Goal: Information Seeking & Learning: Check status

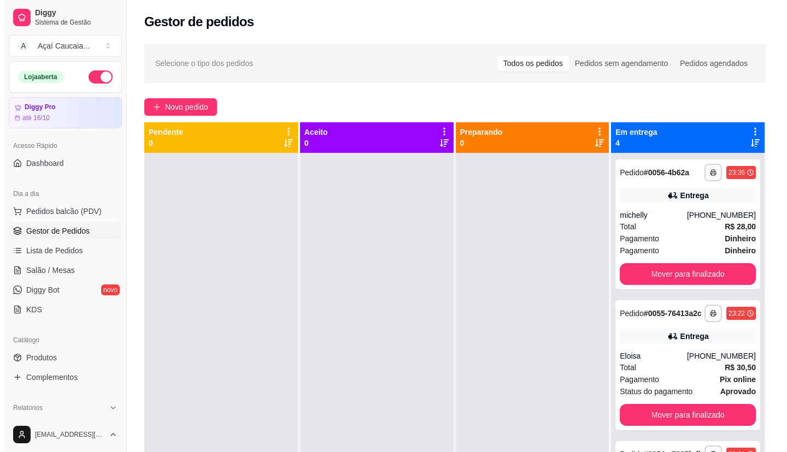
scroll to position [164, 0]
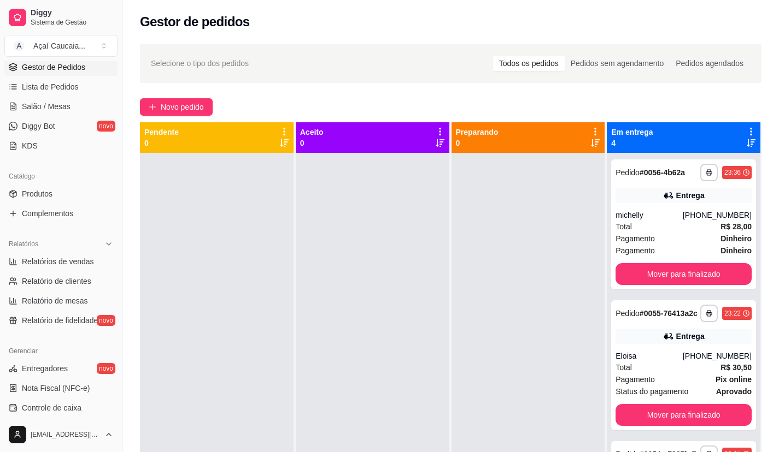
click at [403, 237] on div at bounding box center [373, 379] width 154 height 452
click at [685, 373] on div "Total R$ 30,50" at bounding box center [683, 368] width 136 height 12
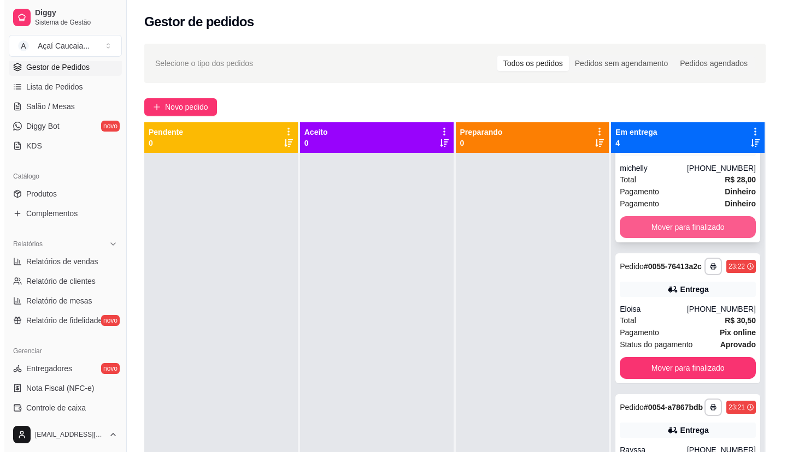
scroll to position [137, 0]
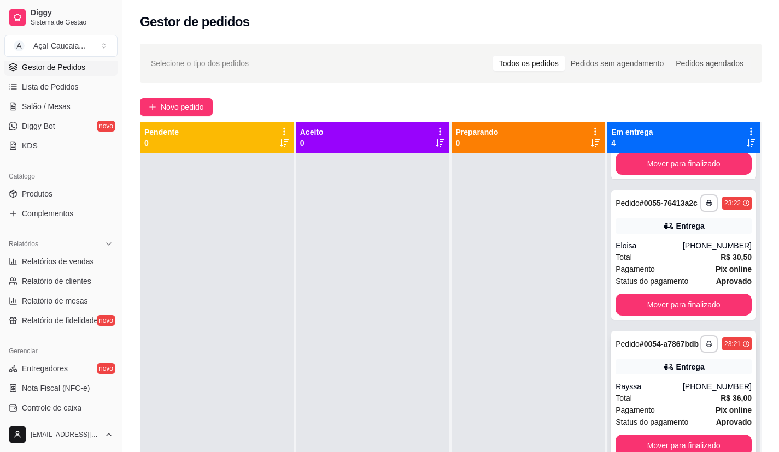
click at [639, 342] on strong "# 0054-a7867bdb" at bounding box center [668, 344] width 59 height 9
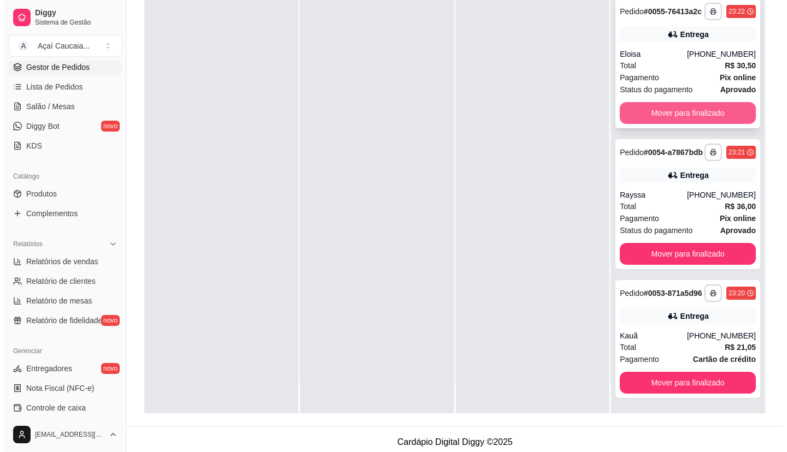
scroll to position [167, 0]
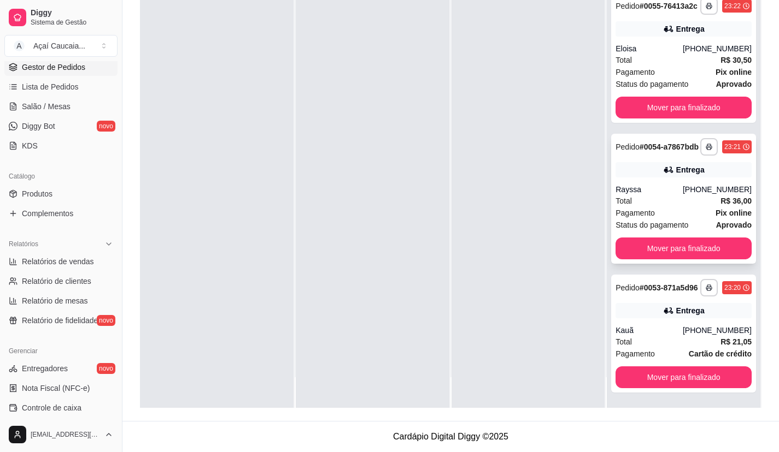
click at [665, 184] on div "Rayssa" at bounding box center [648, 189] width 67 height 11
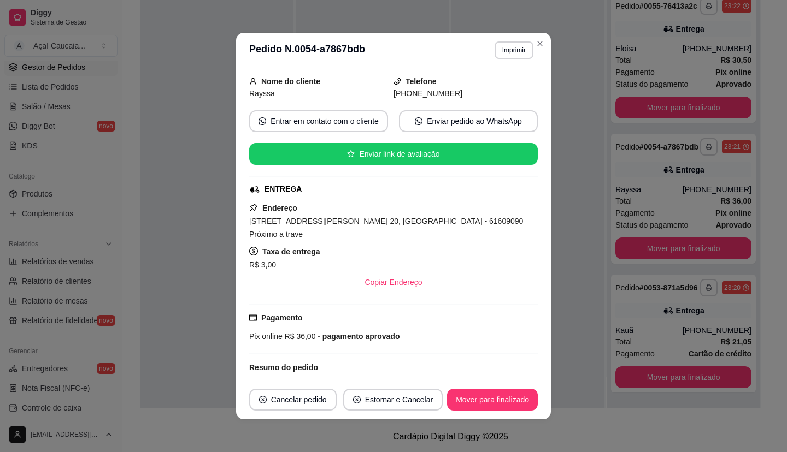
scroll to position [273, 0]
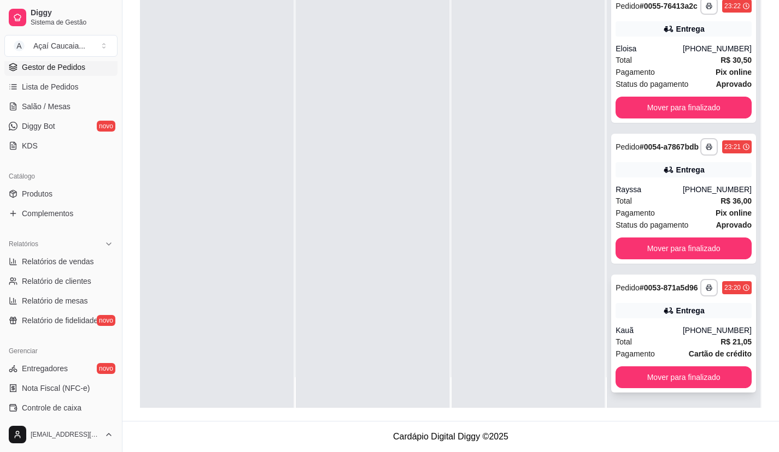
click at [660, 340] on div "Total R$ 21,05" at bounding box center [683, 342] width 136 height 12
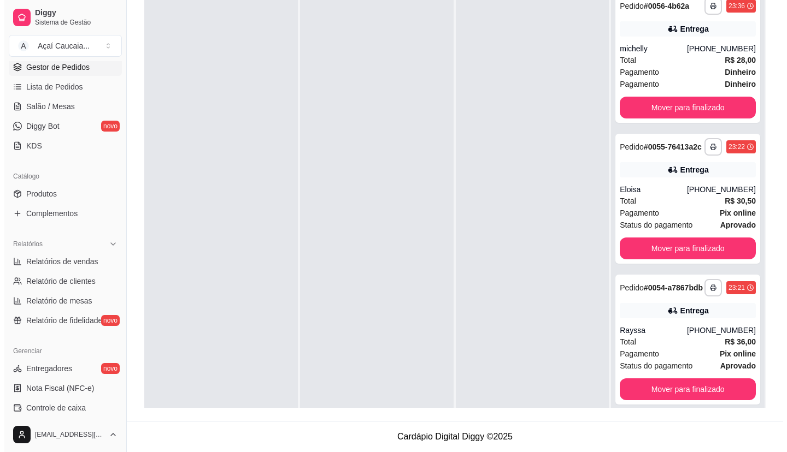
scroll to position [0, 0]
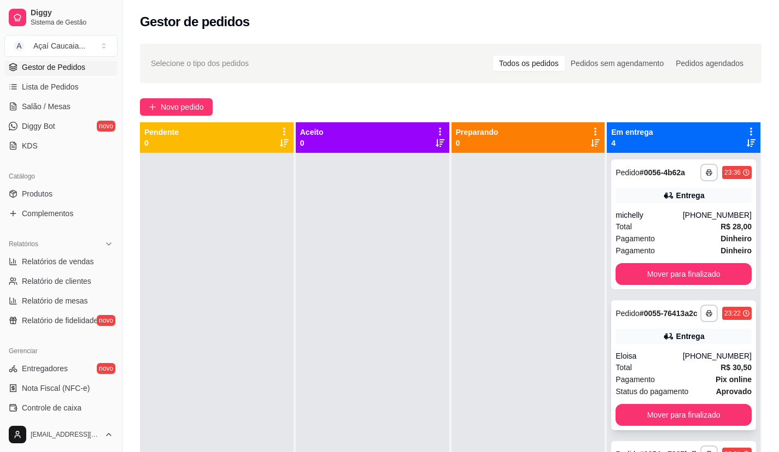
click at [674, 362] on div "Eloisa" at bounding box center [648, 356] width 67 height 11
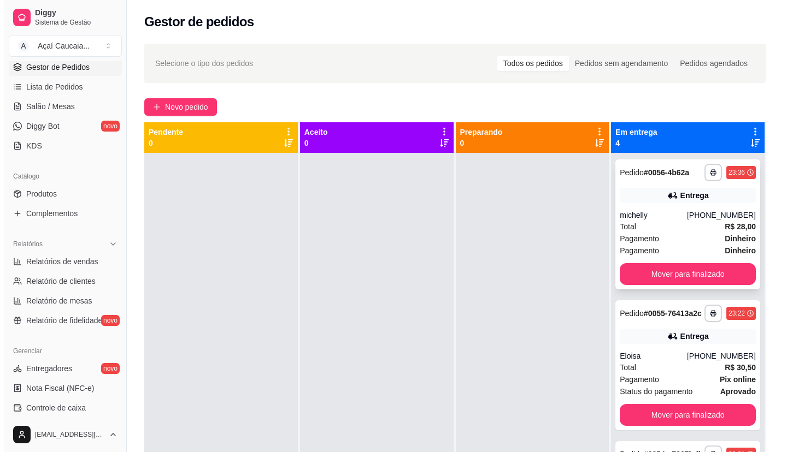
scroll to position [137, 0]
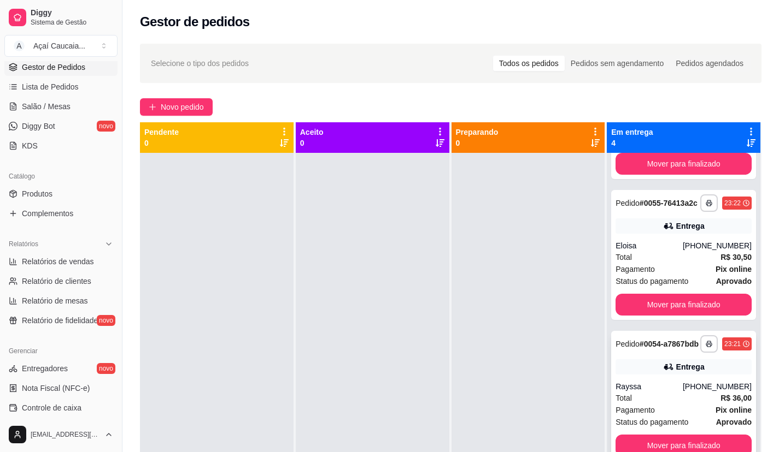
click at [683, 362] on div "Entrega" at bounding box center [690, 367] width 28 height 11
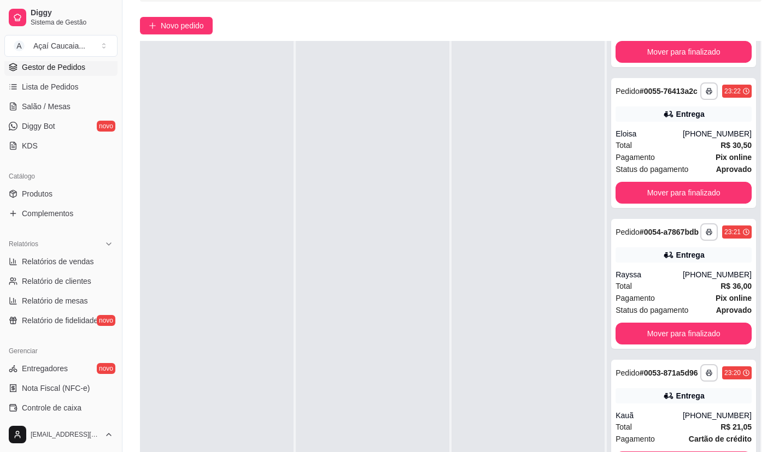
scroll to position [167, 0]
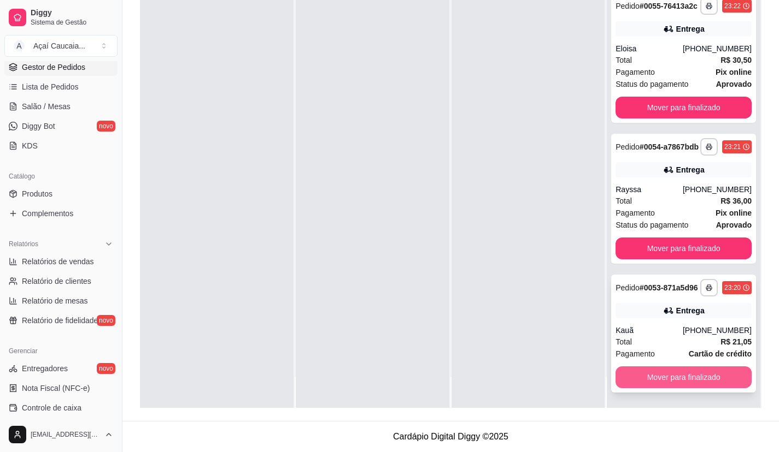
click at [676, 373] on button "Mover para finalizado" at bounding box center [683, 378] width 136 height 22
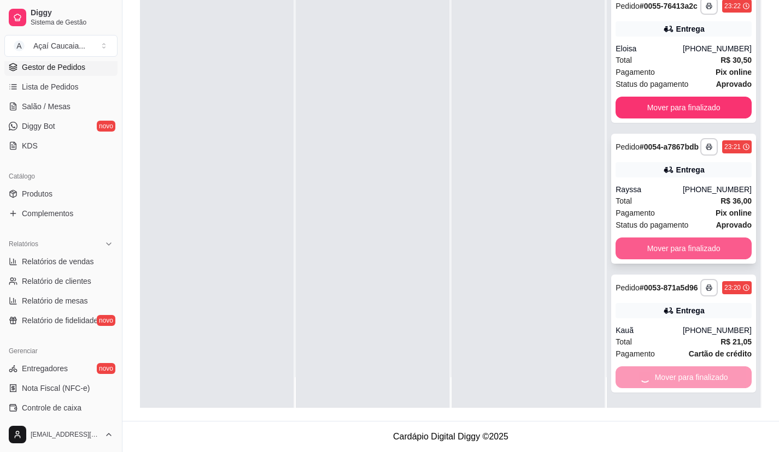
click at [684, 238] on button "Mover para finalizado" at bounding box center [683, 249] width 136 height 22
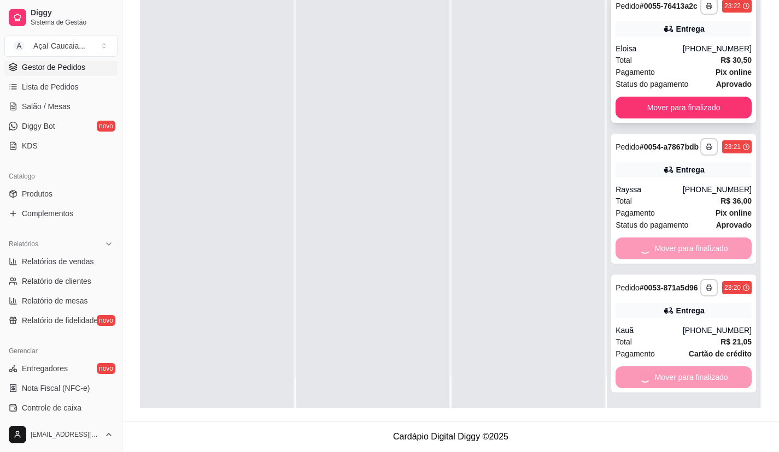
scroll to position [0, 0]
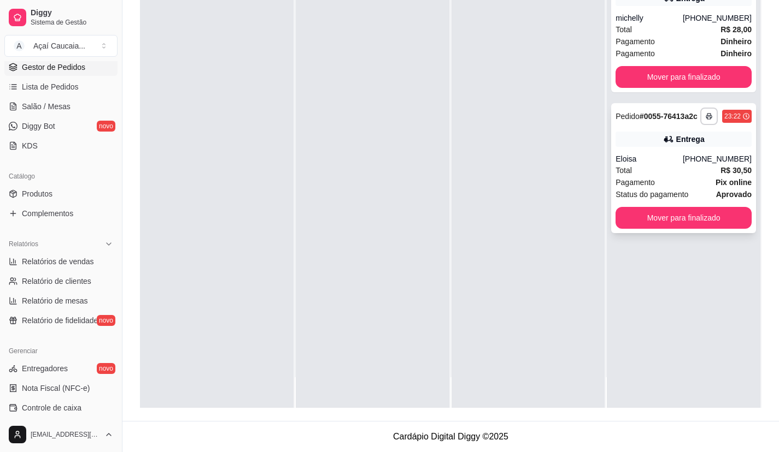
click at [699, 207] on div "**********" at bounding box center [683, 168] width 145 height 130
click at [683, 214] on button "Mover para finalizado" at bounding box center [683, 218] width 132 height 21
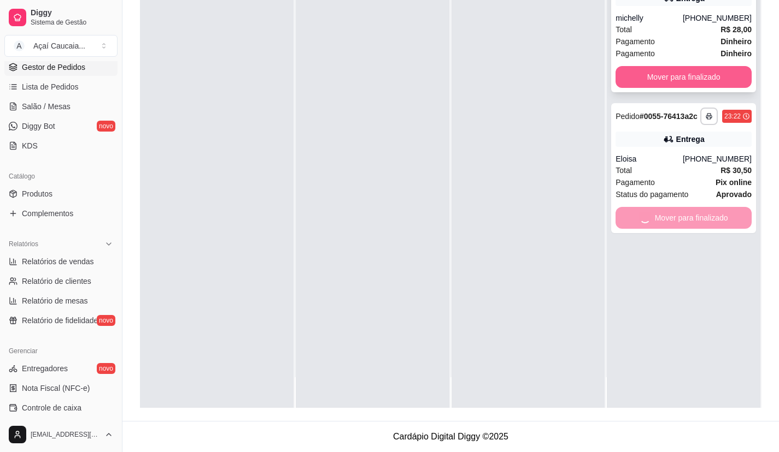
click at [703, 74] on button "Mover para finalizado" at bounding box center [683, 77] width 136 height 22
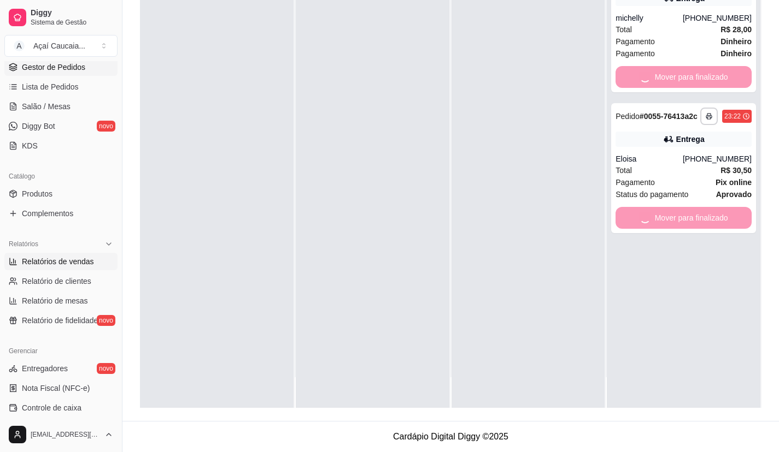
click at [64, 269] on link "Relatórios de vendas" at bounding box center [60, 261] width 113 height 17
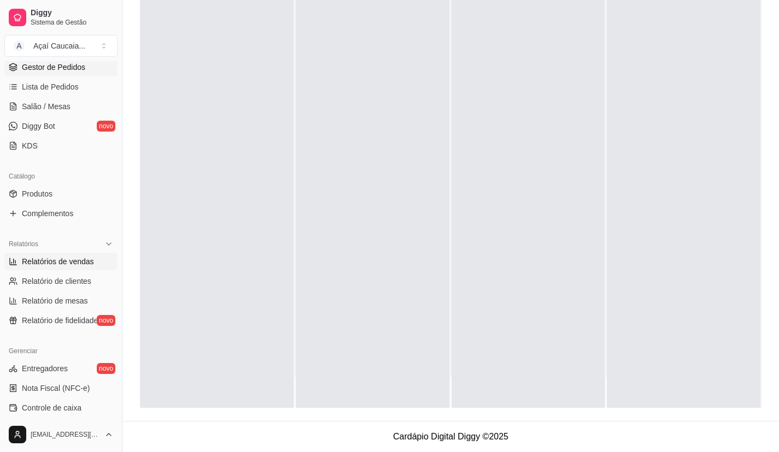
click at [67, 266] on span "Relatórios de vendas" at bounding box center [58, 261] width 72 height 11
select select "ALL"
select select "0"
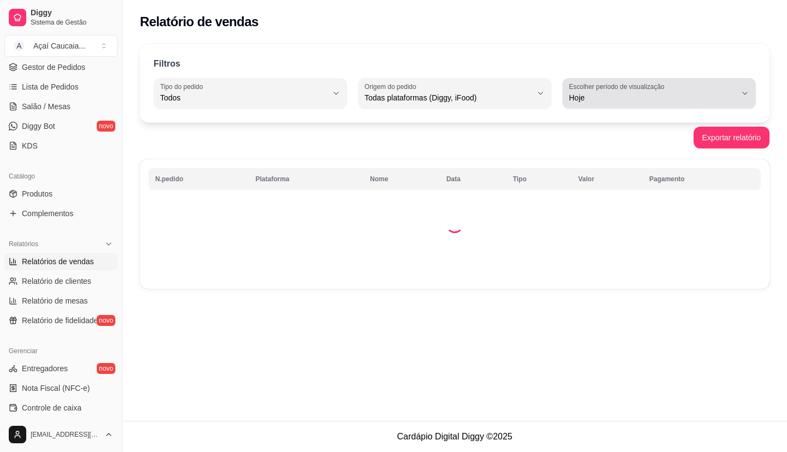
click at [671, 102] on span "Hoje" at bounding box center [652, 97] width 167 height 11
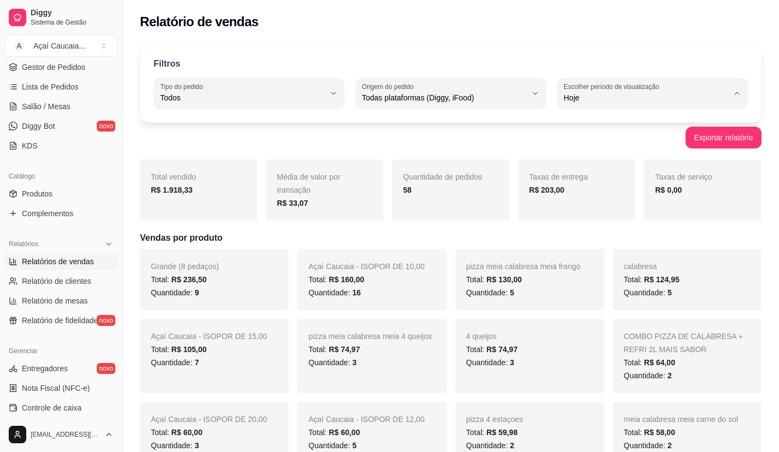
click at [462, 161] on div "Quantidade de pedidos 58" at bounding box center [450, 190] width 117 height 61
